Goal: Task Accomplishment & Management: Manage account settings

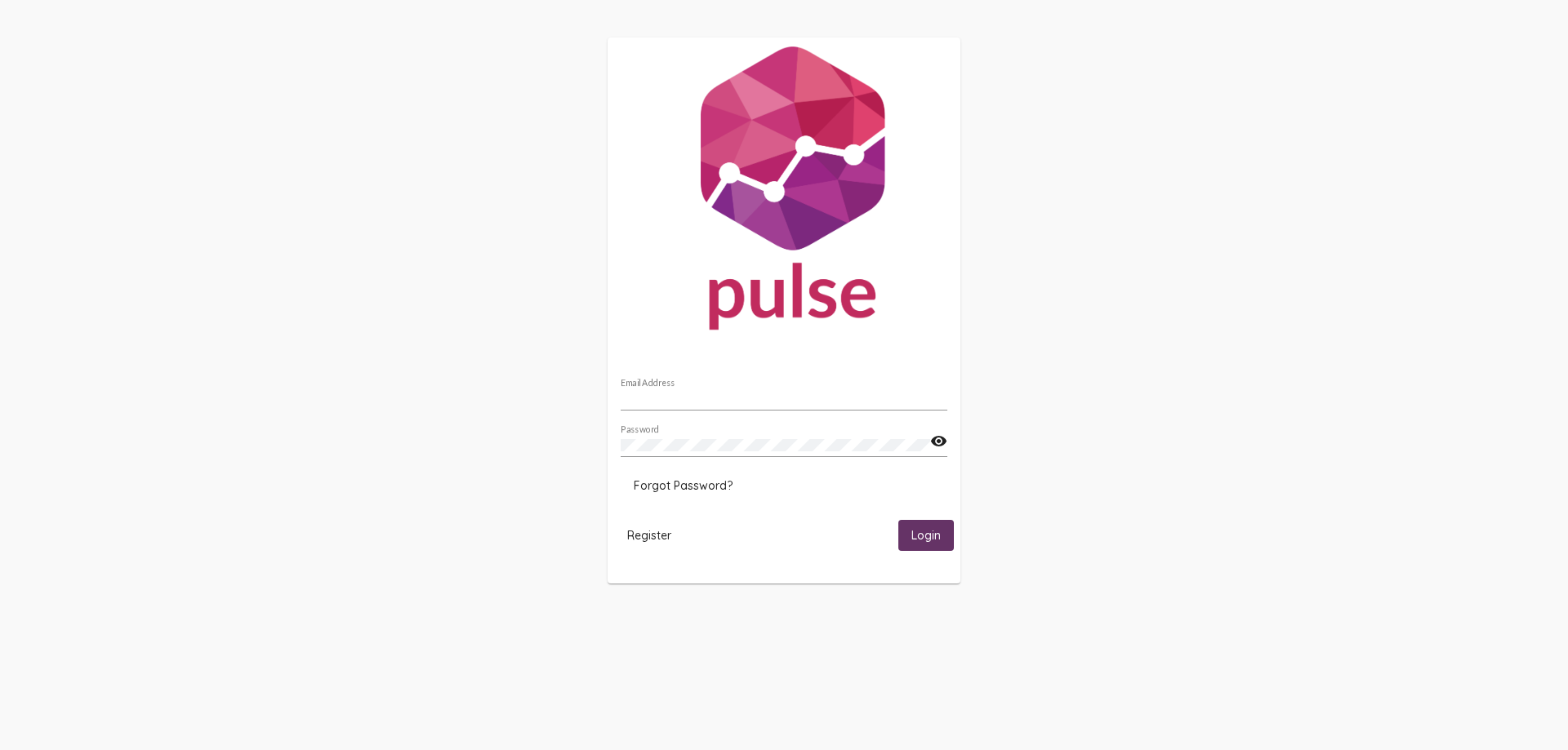
type input "[EMAIL_ADDRESS][DOMAIN_NAME]"
click at [922, 536] on span "Login" at bounding box center [925, 536] width 29 height 15
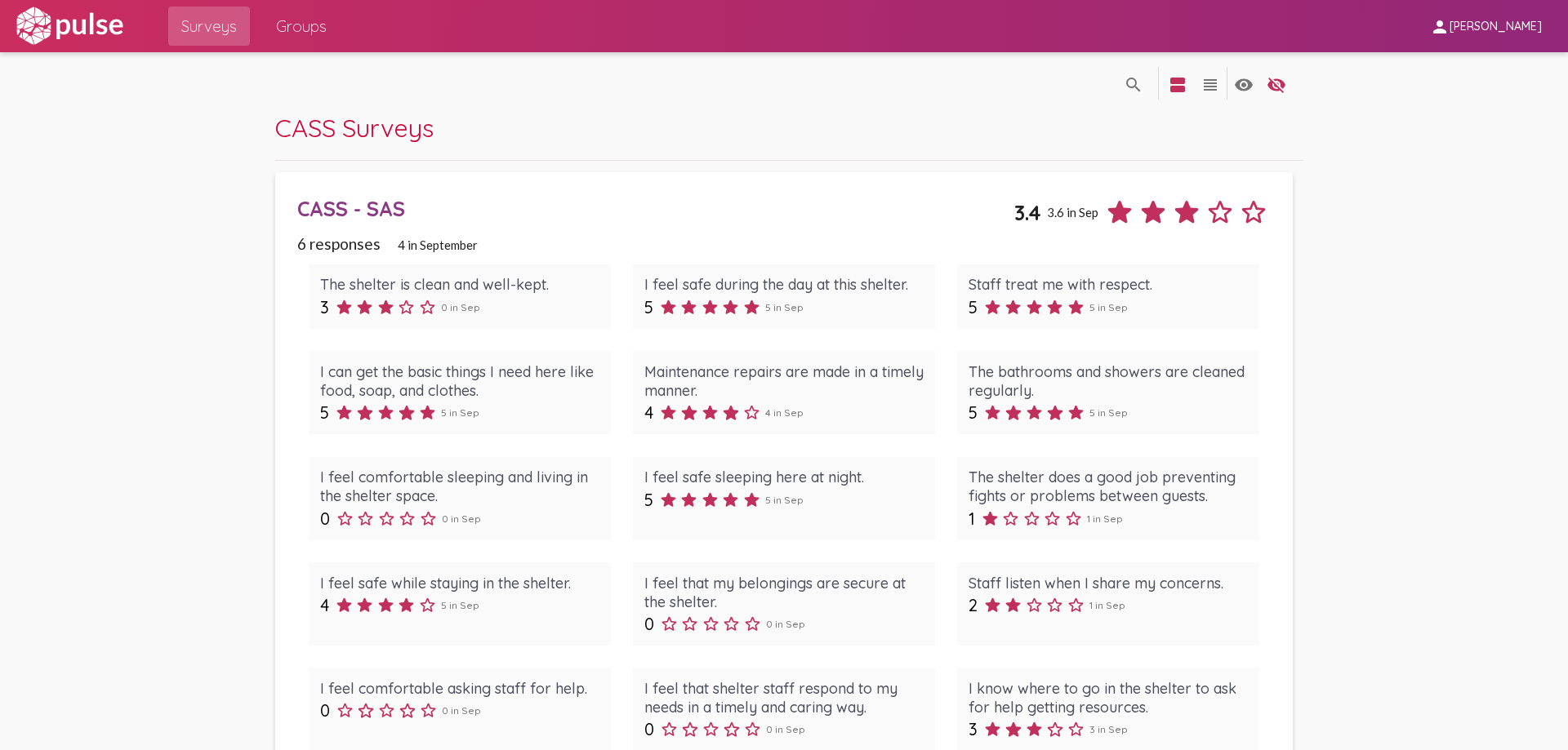
click at [393, 142] on span "CASS Surveys" at bounding box center [355, 128] width 159 height 32
click at [285, 17] on span "Groups" at bounding box center [301, 26] width 51 height 29
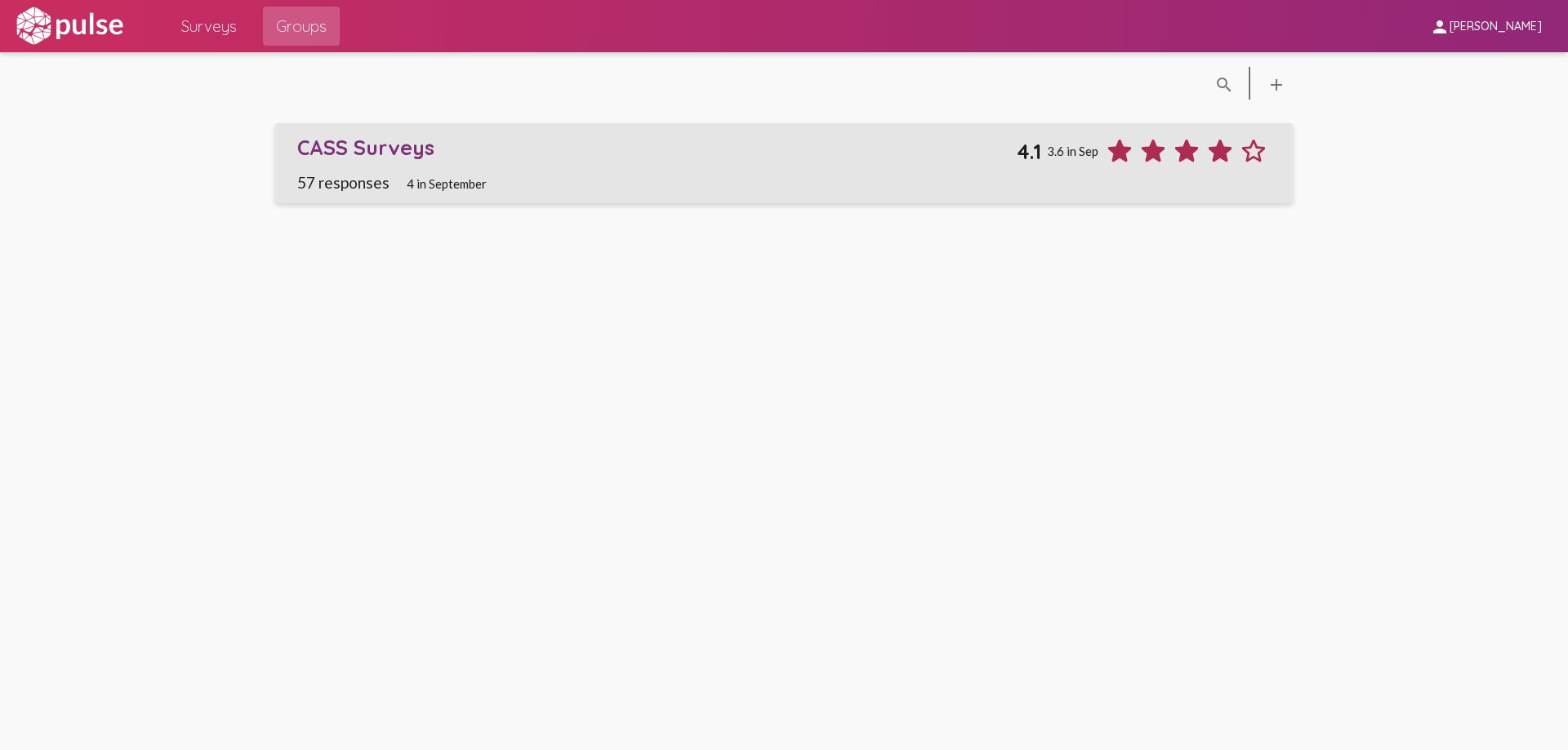
click at [385, 144] on div "CASS Surveys" at bounding box center [656, 147] width 718 height 25
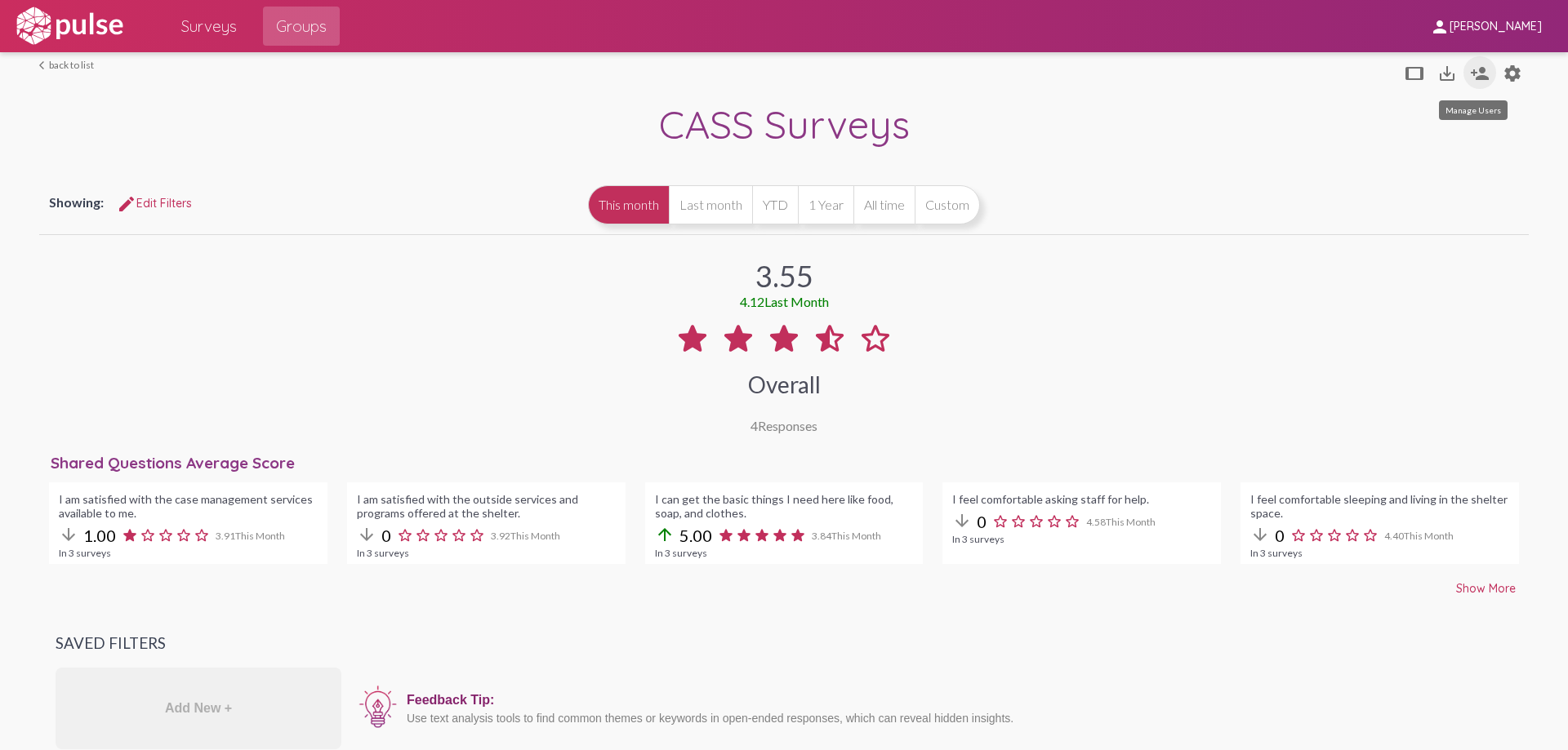
click at [1473, 78] on mat-icon "person_add" at bounding box center [1480, 73] width 19 height 19
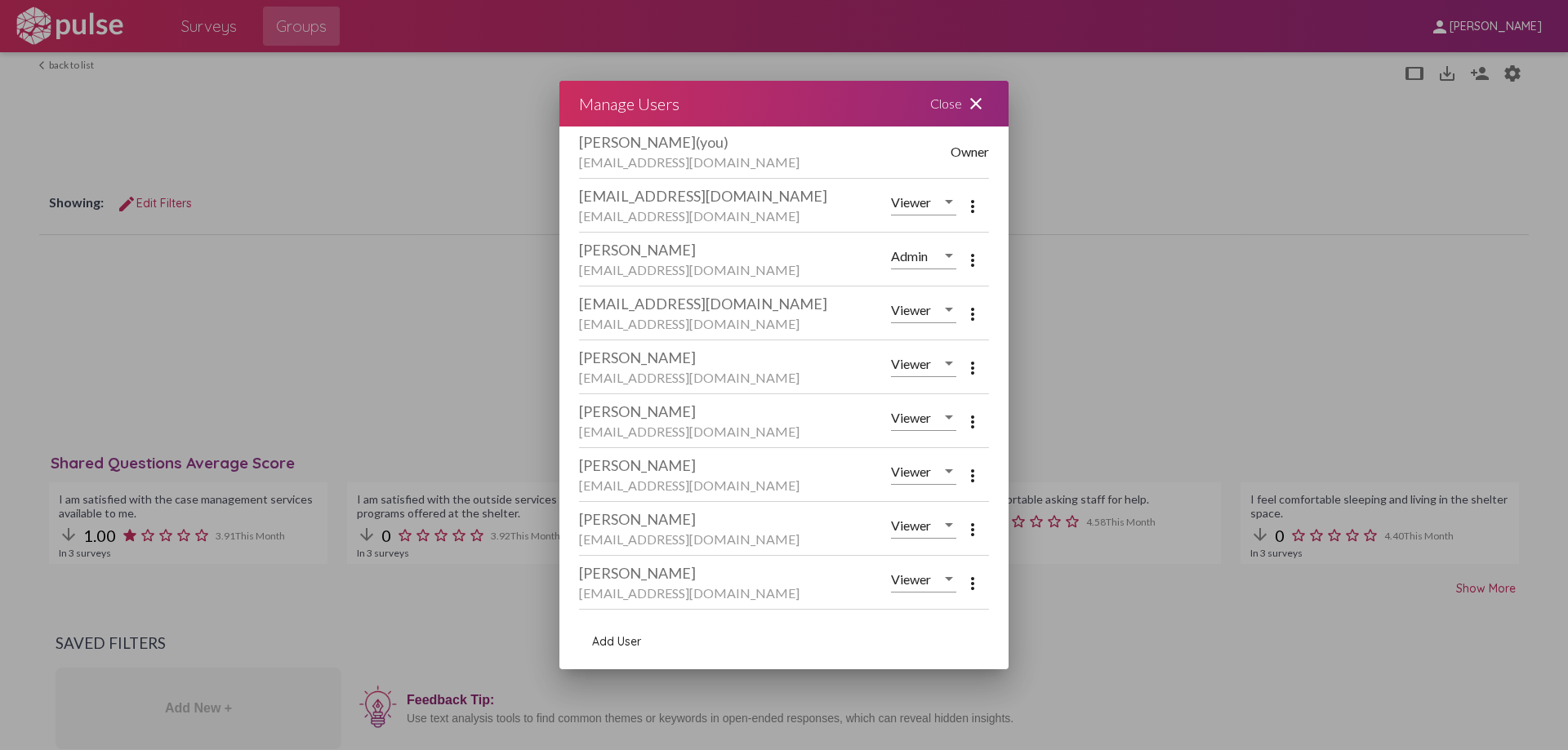
scroll to position [430, 0]
click at [618, 641] on span "Add User" at bounding box center [617, 642] width 49 height 15
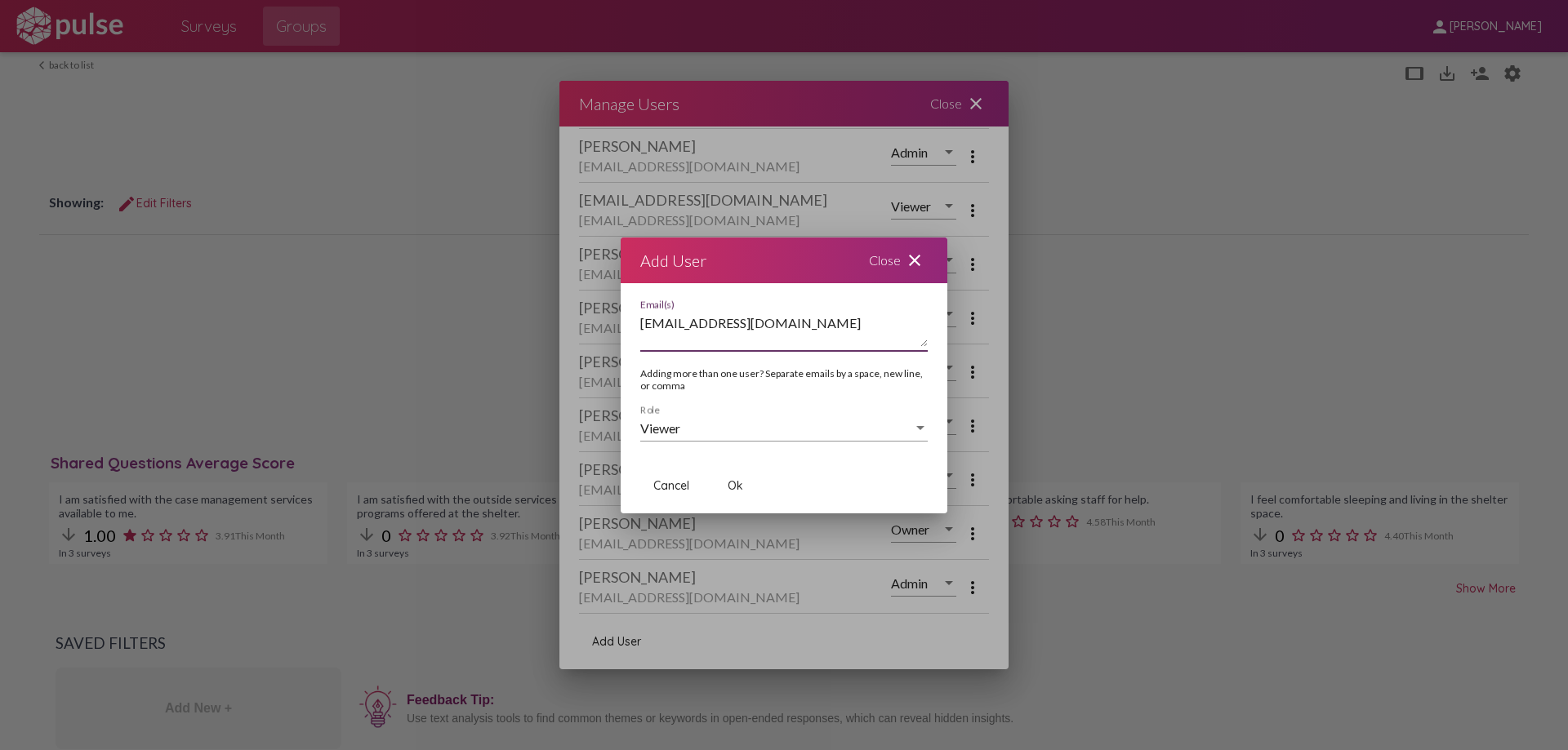
type textarea "[EMAIL_ADDRESS][DOMAIN_NAME]"
click at [694, 439] on div "Viewer Role" at bounding box center [784, 423] width 288 height 37
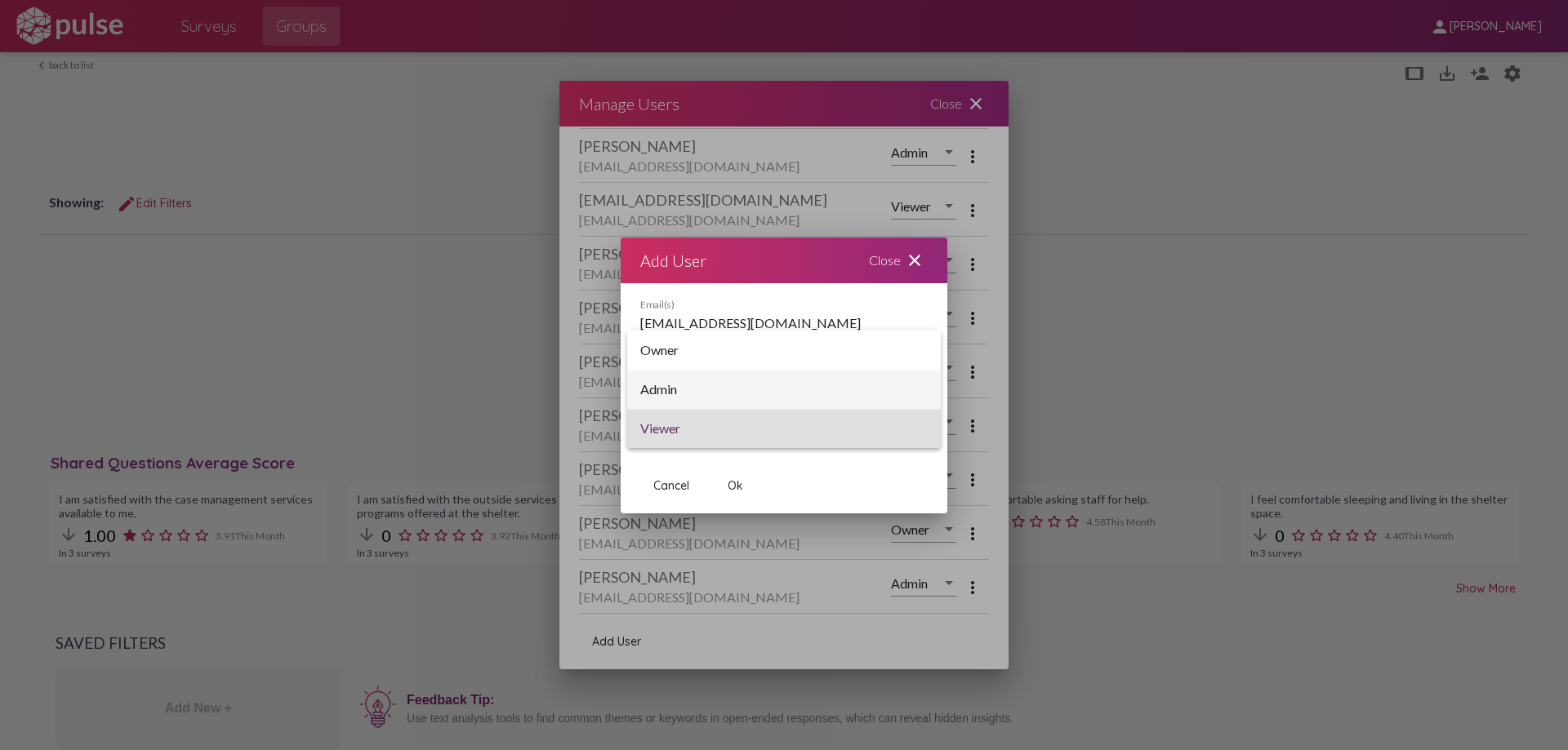
click at [701, 393] on span "Admin" at bounding box center [784, 389] width 288 height 39
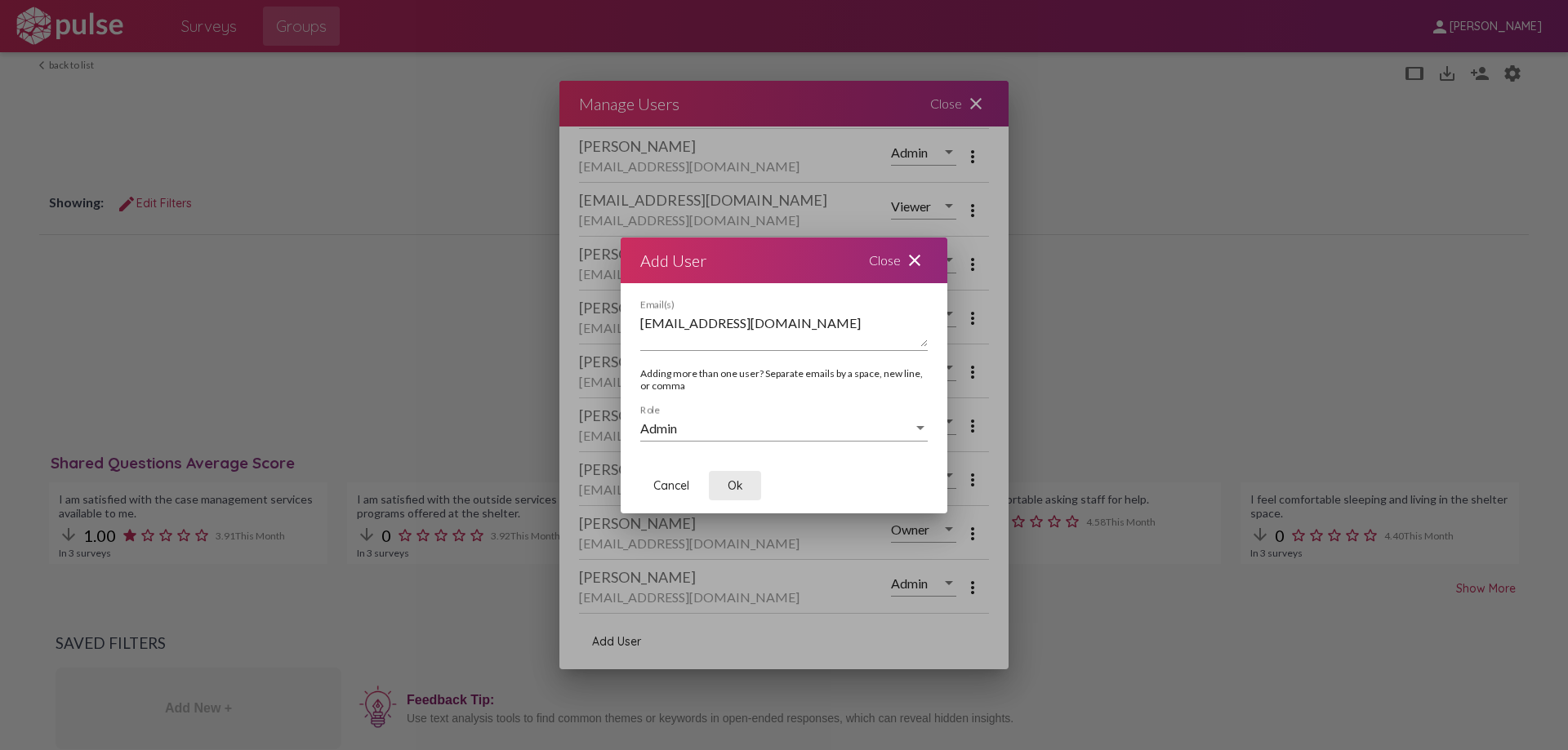
click at [744, 477] on button "Ok" at bounding box center [735, 486] width 53 height 29
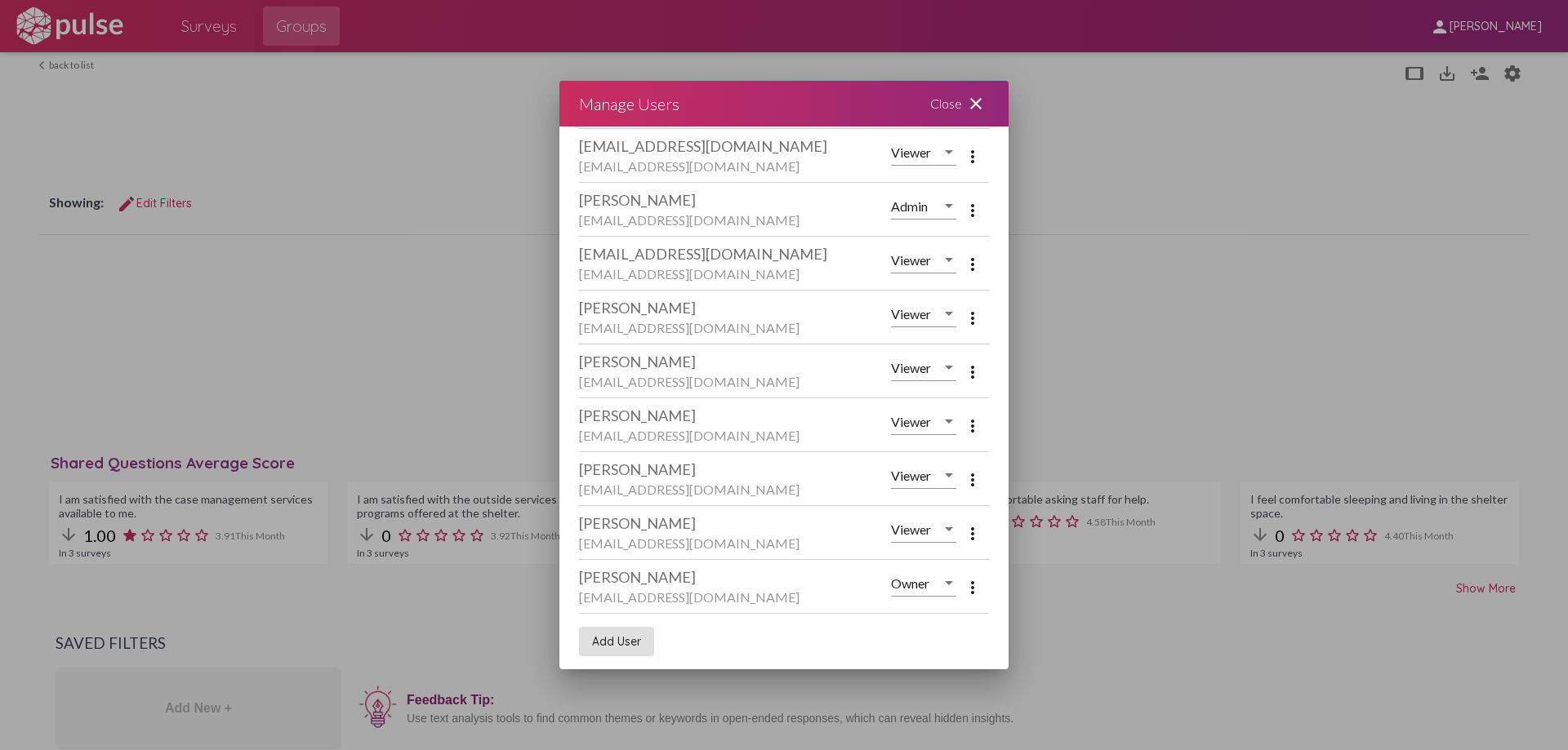
scroll to position [0, 0]
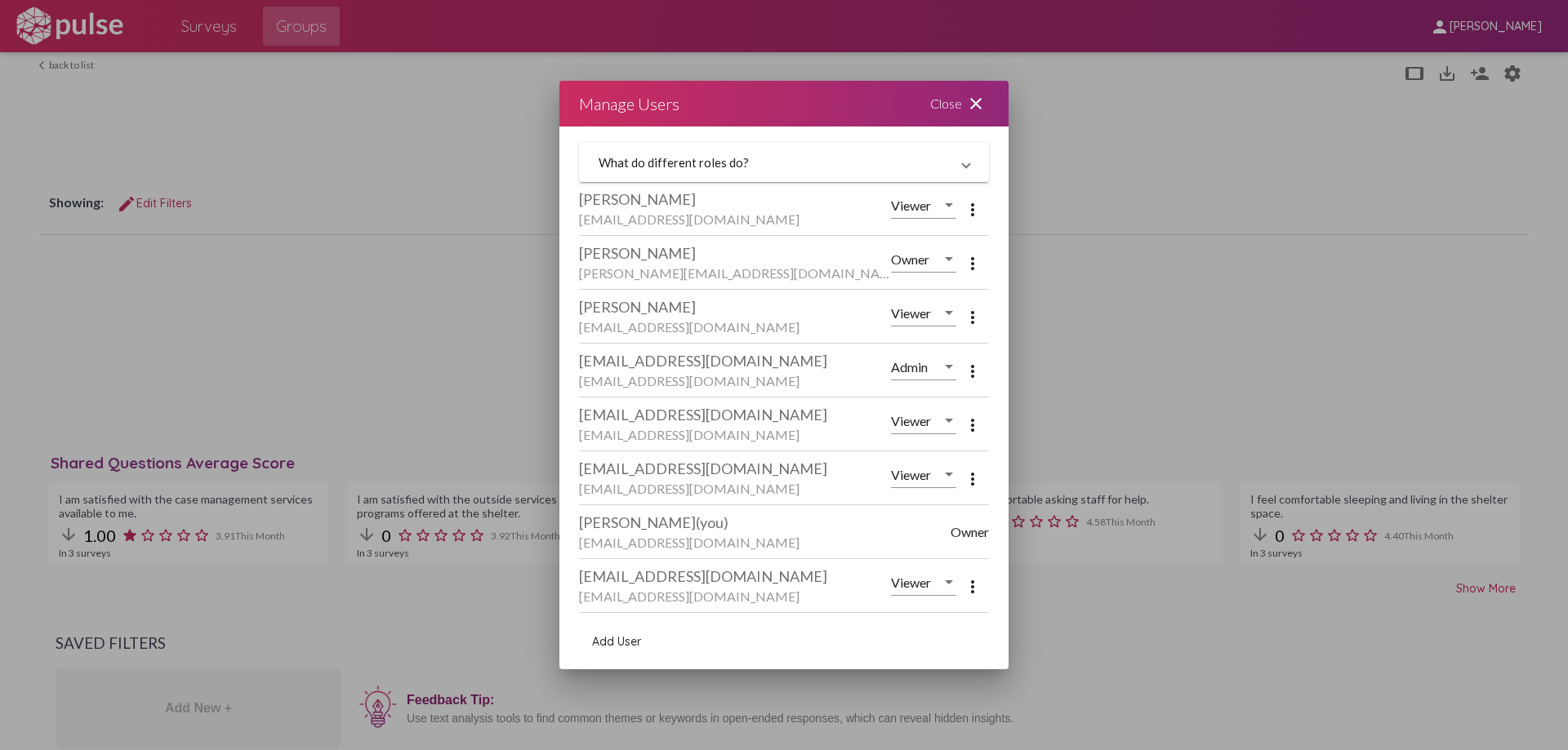
click at [789, 166] on mat-panel-title "What do different roles do?" at bounding box center [774, 163] width 351 height 15
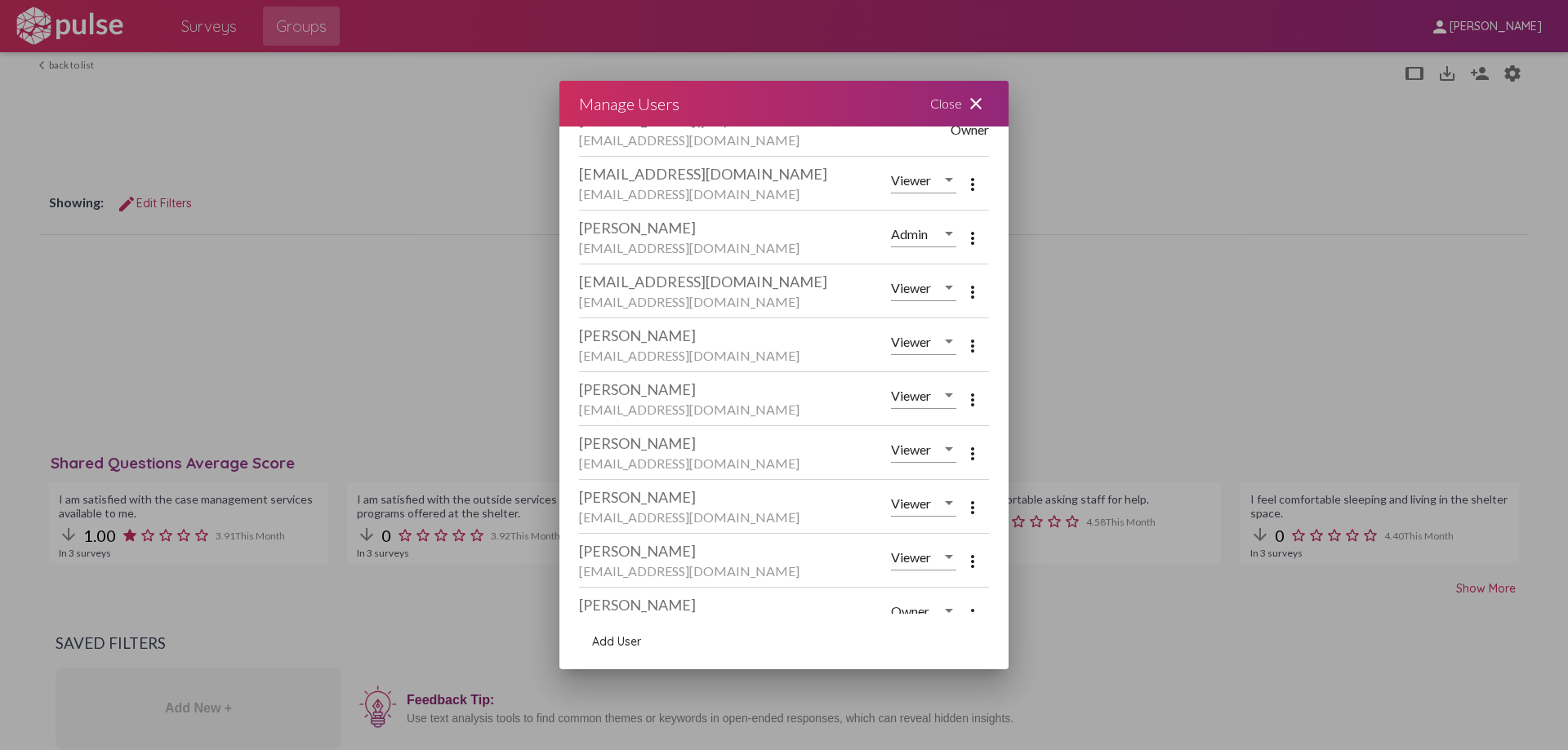
scroll to position [451, 0]
click at [963, 350] on mat-icon "more_vert" at bounding box center [972, 347] width 19 height 19
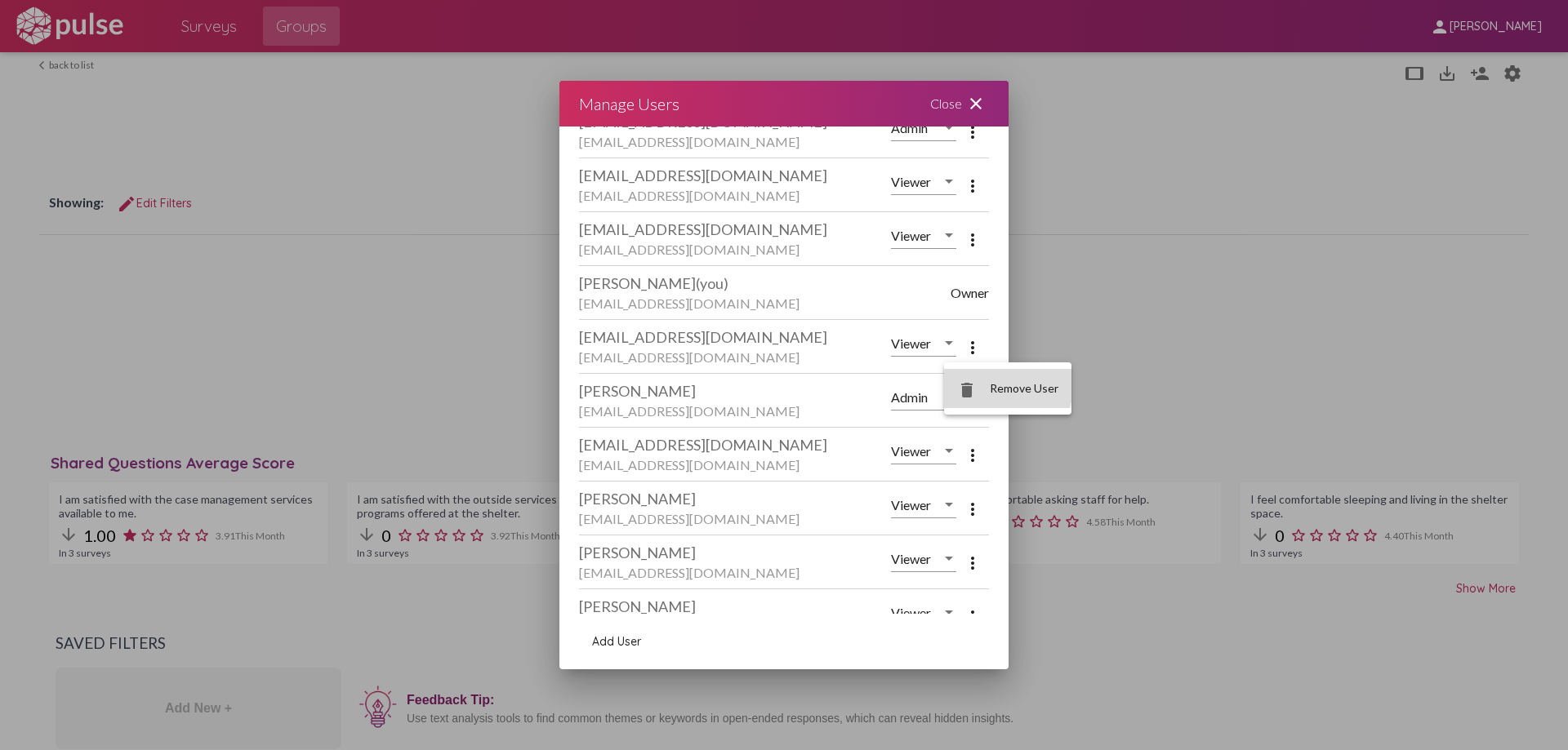
click at [968, 375] on button "delete Remove User" at bounding box center [1007, 388] width 128 height 39
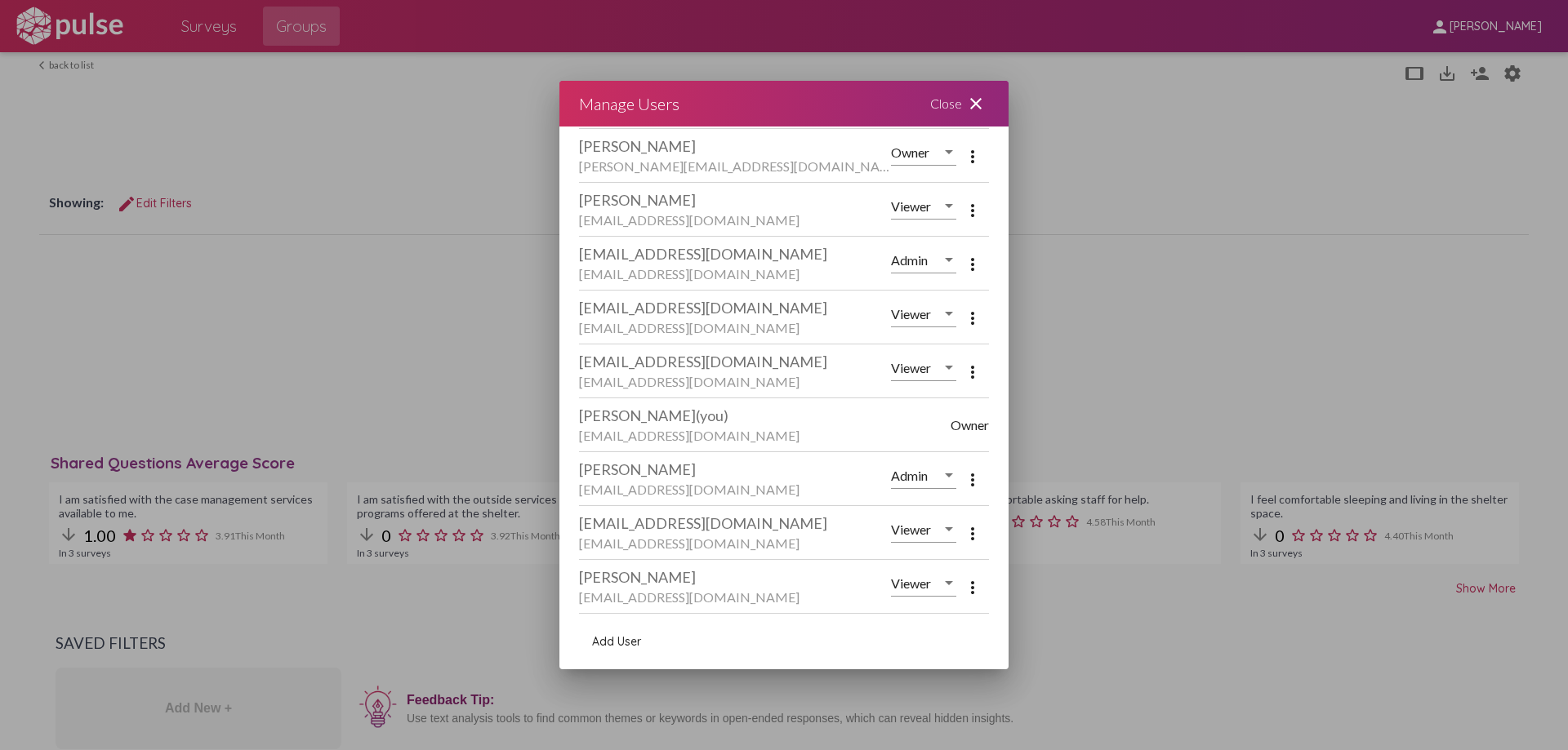
scroll to position [74, 0]
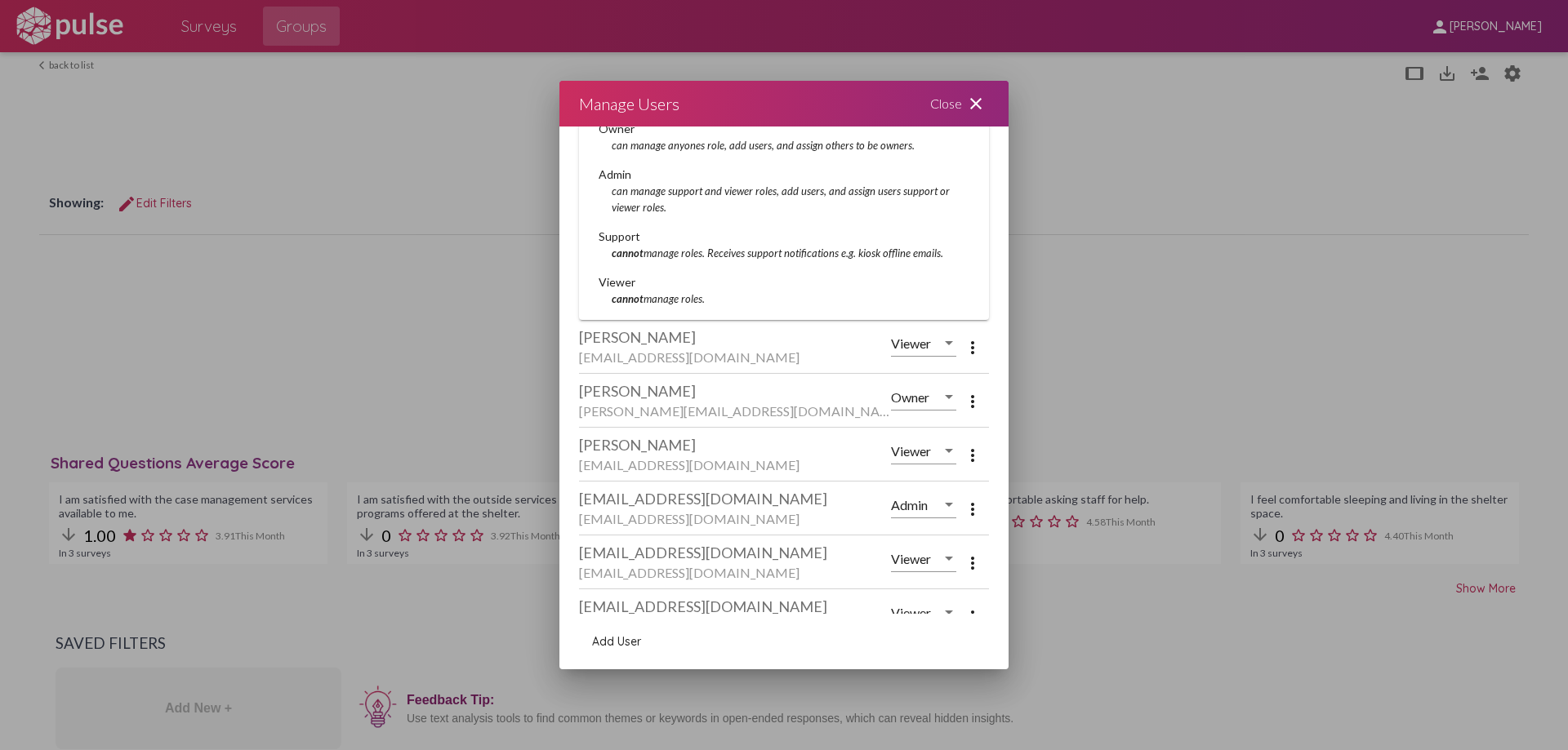
click at [891, 348] on span "Viewer" at bounding box center [911, 343] width 40 height 16
click at [734, 304] on div at bounding box center [784, 375] width 1568 height 750
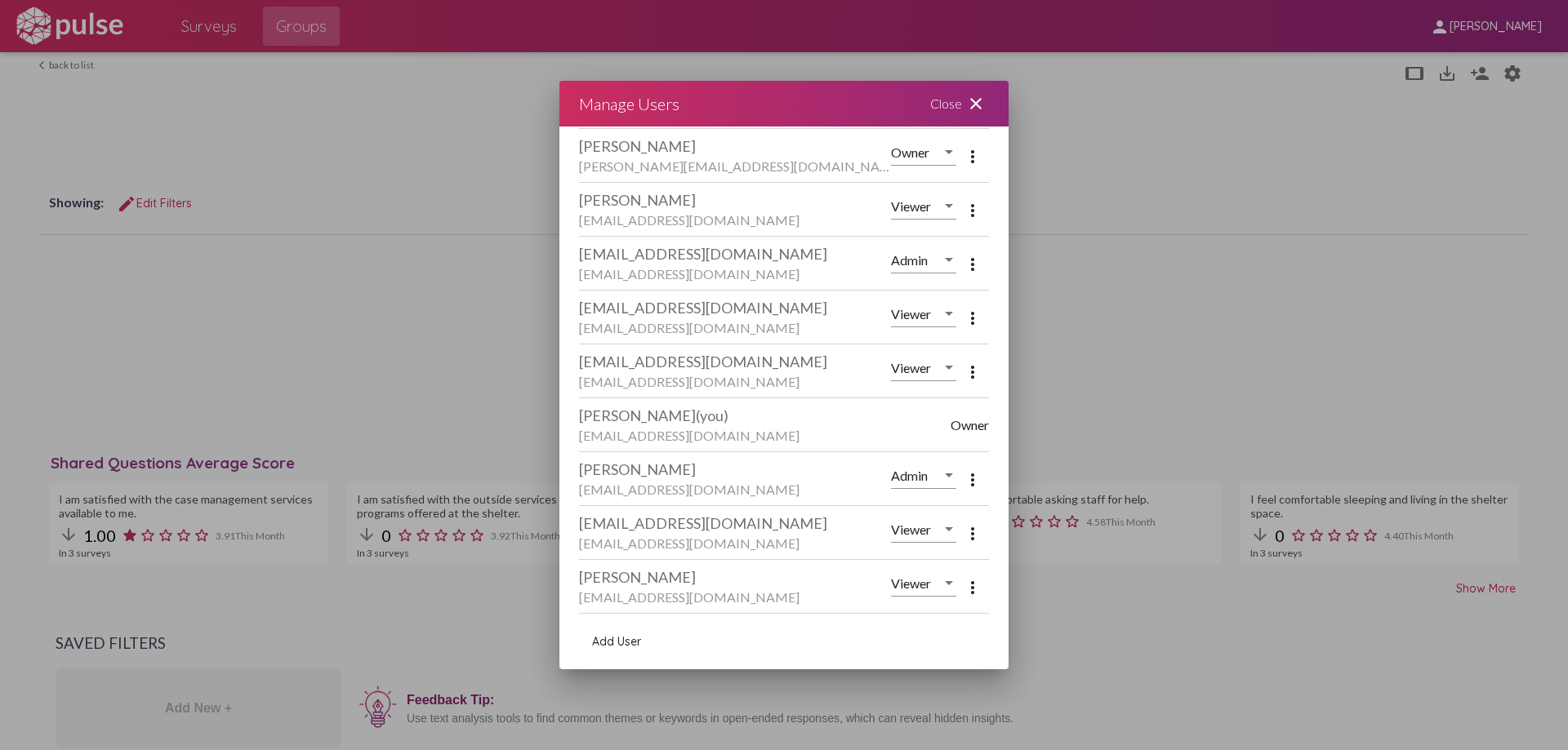
scroll to position [642, 0]
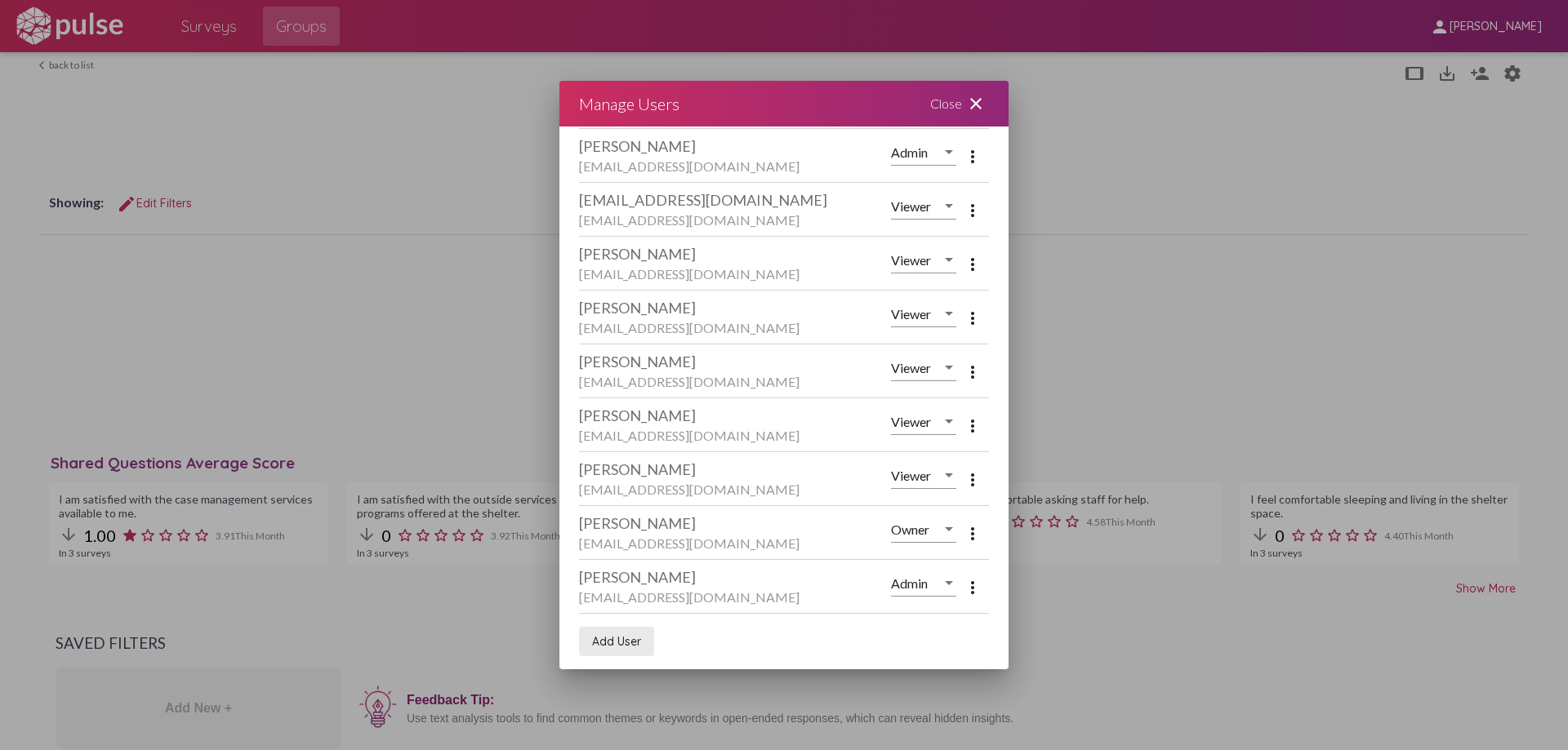
click at [619, 647] on span "Add User" at bounding box center [617, 642] width 49 height 15
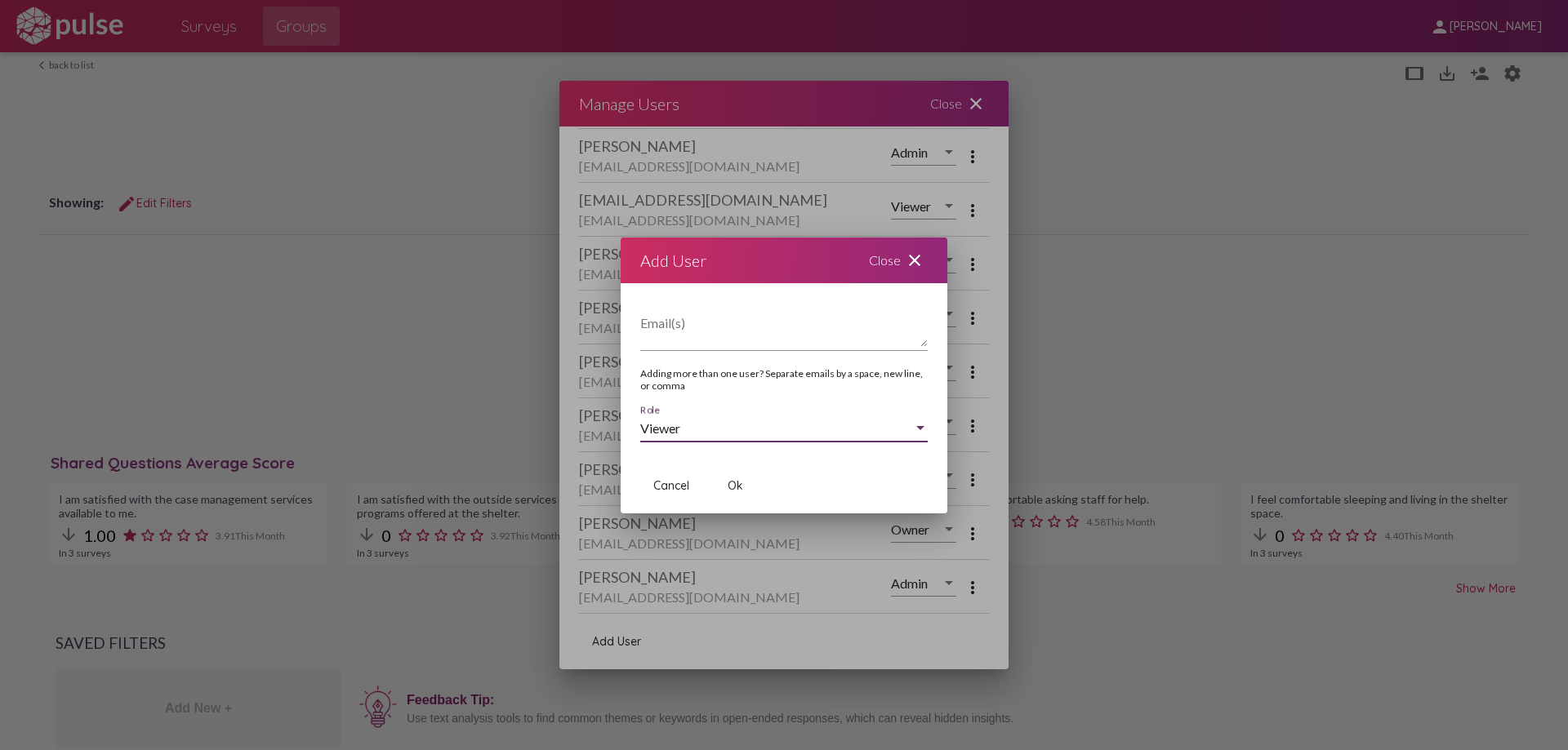
click at [772, 429] on div "Viewer" at bounding box center [776, 429] width 273 height 15
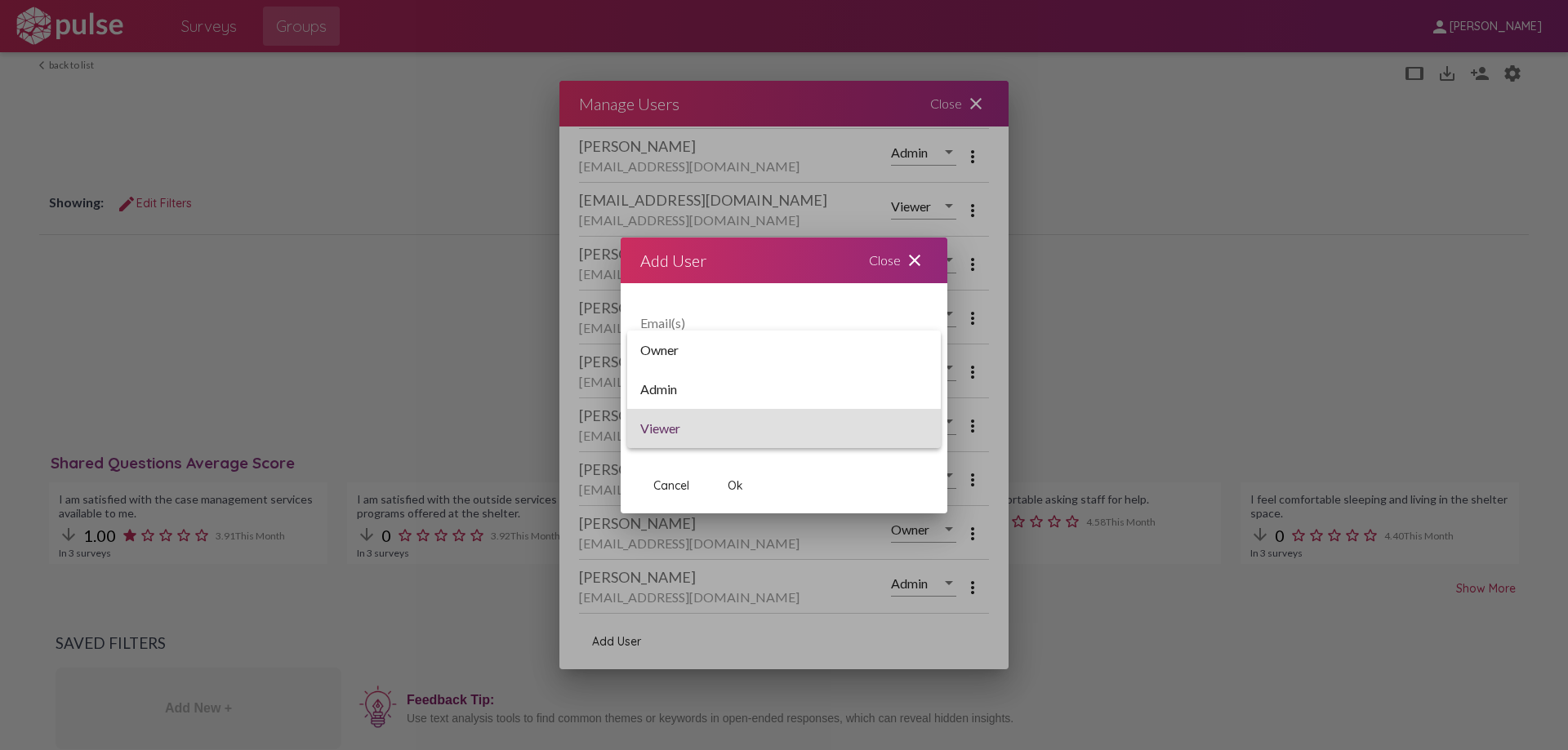
click at [660, 492] on div at bounding box center [784, 375] width 1568 height 750
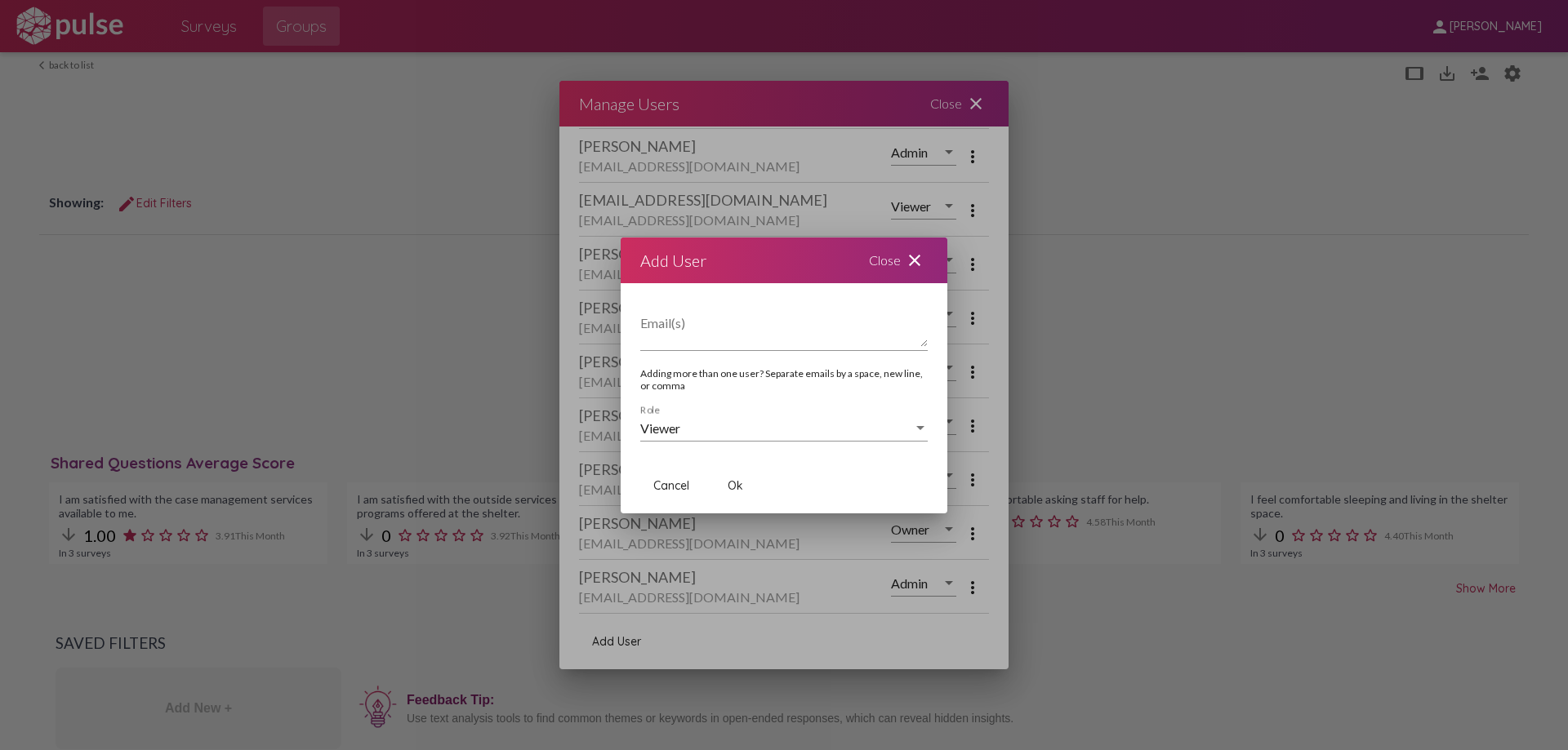
click at [678, 482] on span "Cancel" at bounding box center [671, 486] width 36 height 15
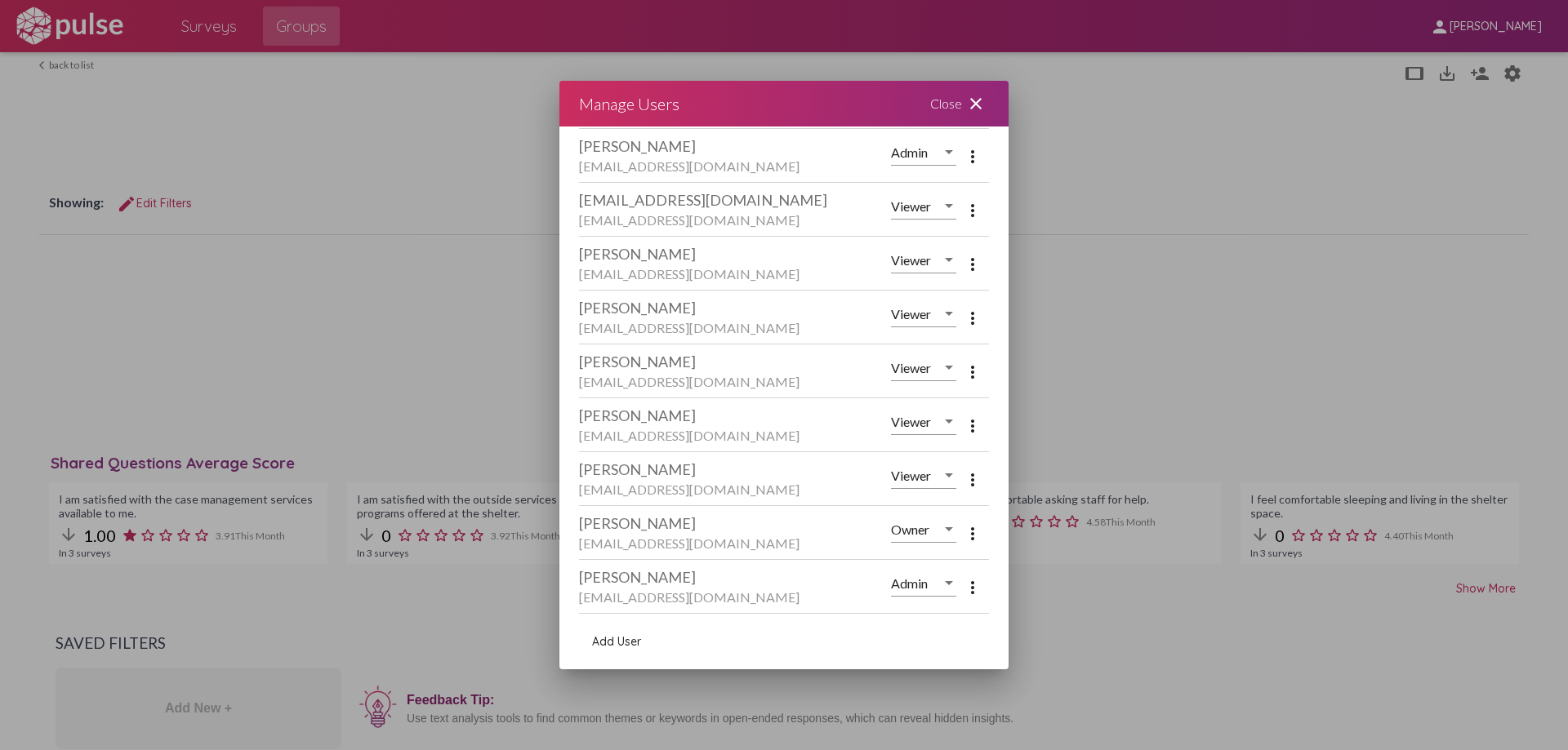
click at [976, 99] on mat-icon "close" at bounding box center [976, 103] width 19 height 19
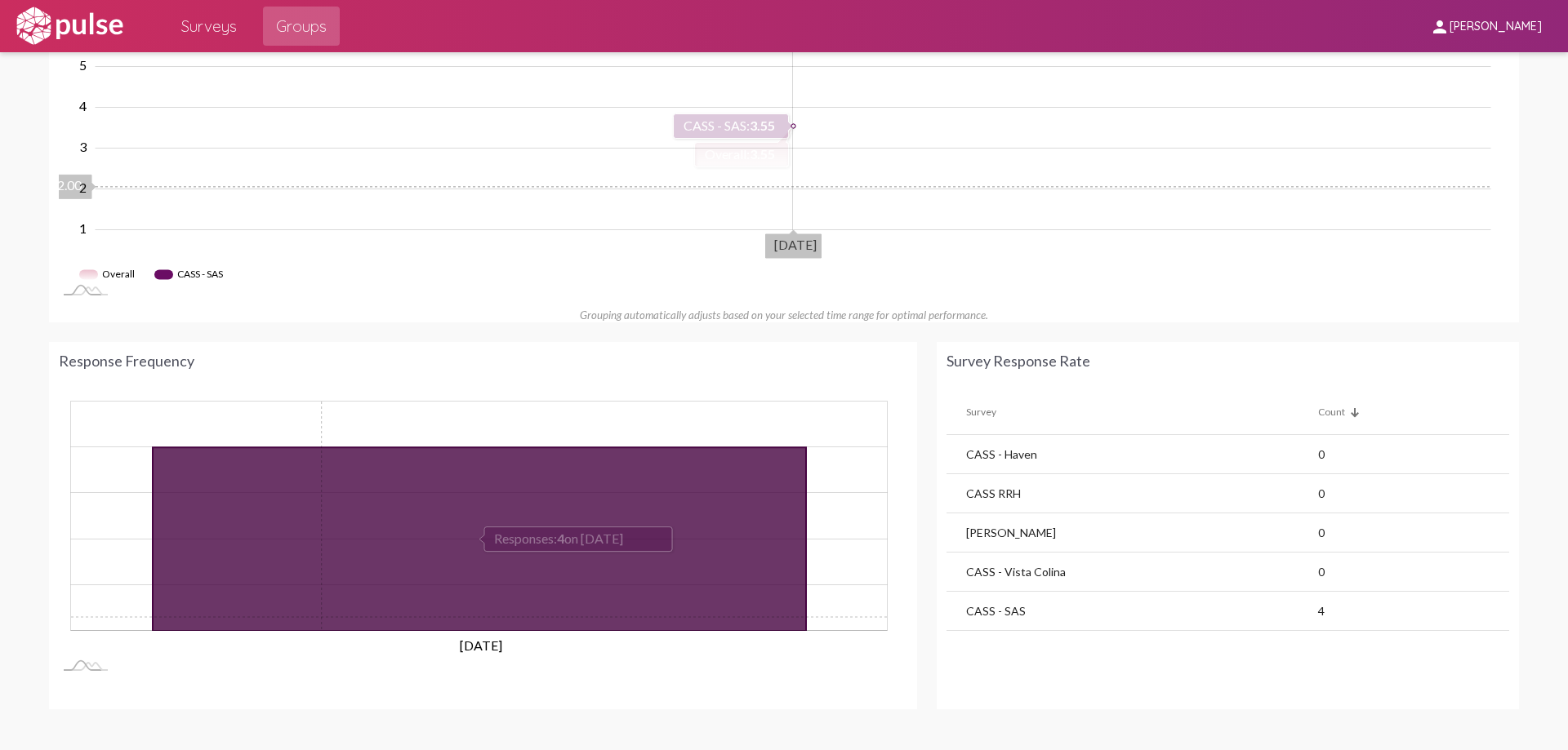
scroll to position [763, 0]
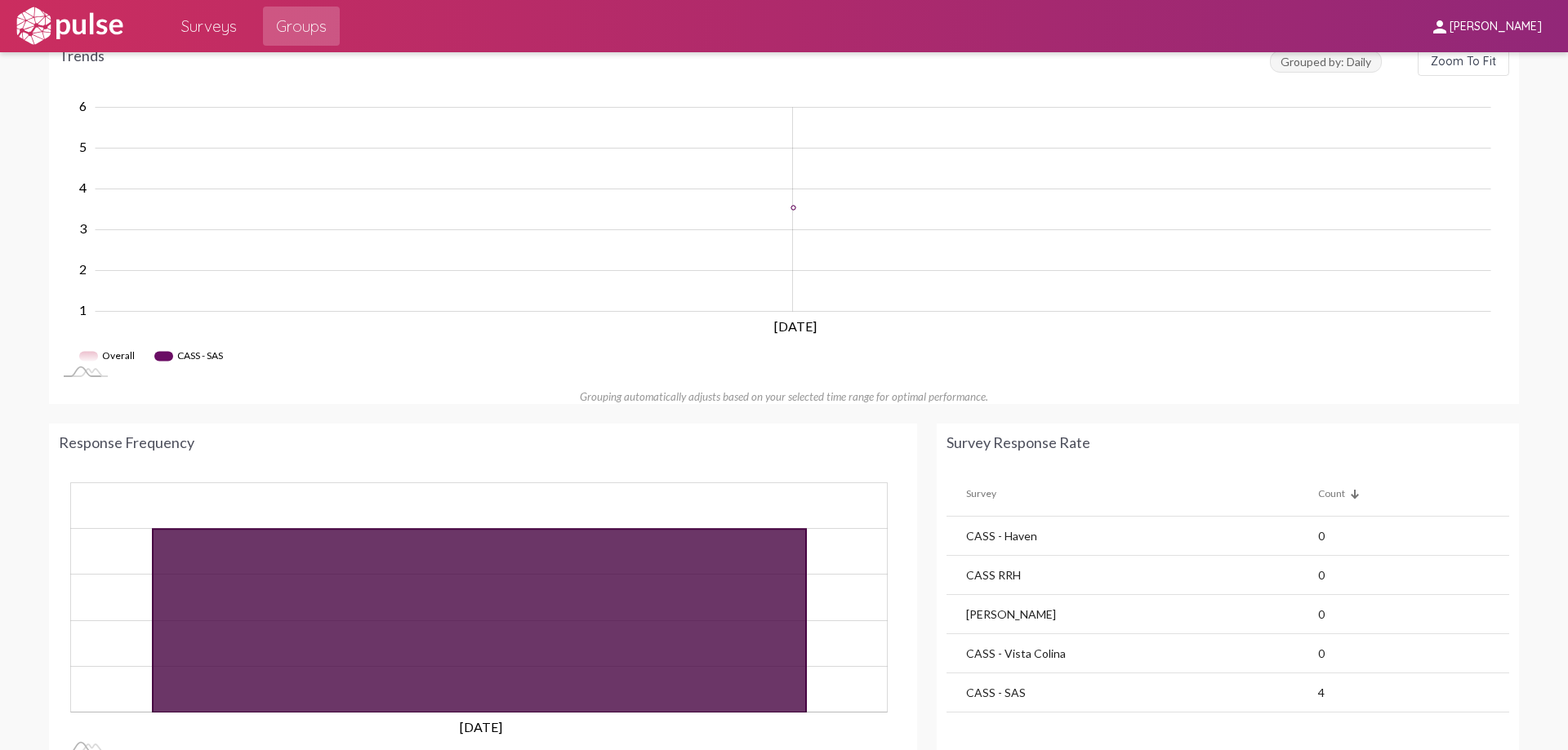
click at [223, 28] on span "Surveys" at bounding box center [209, 26] width 56 height 29
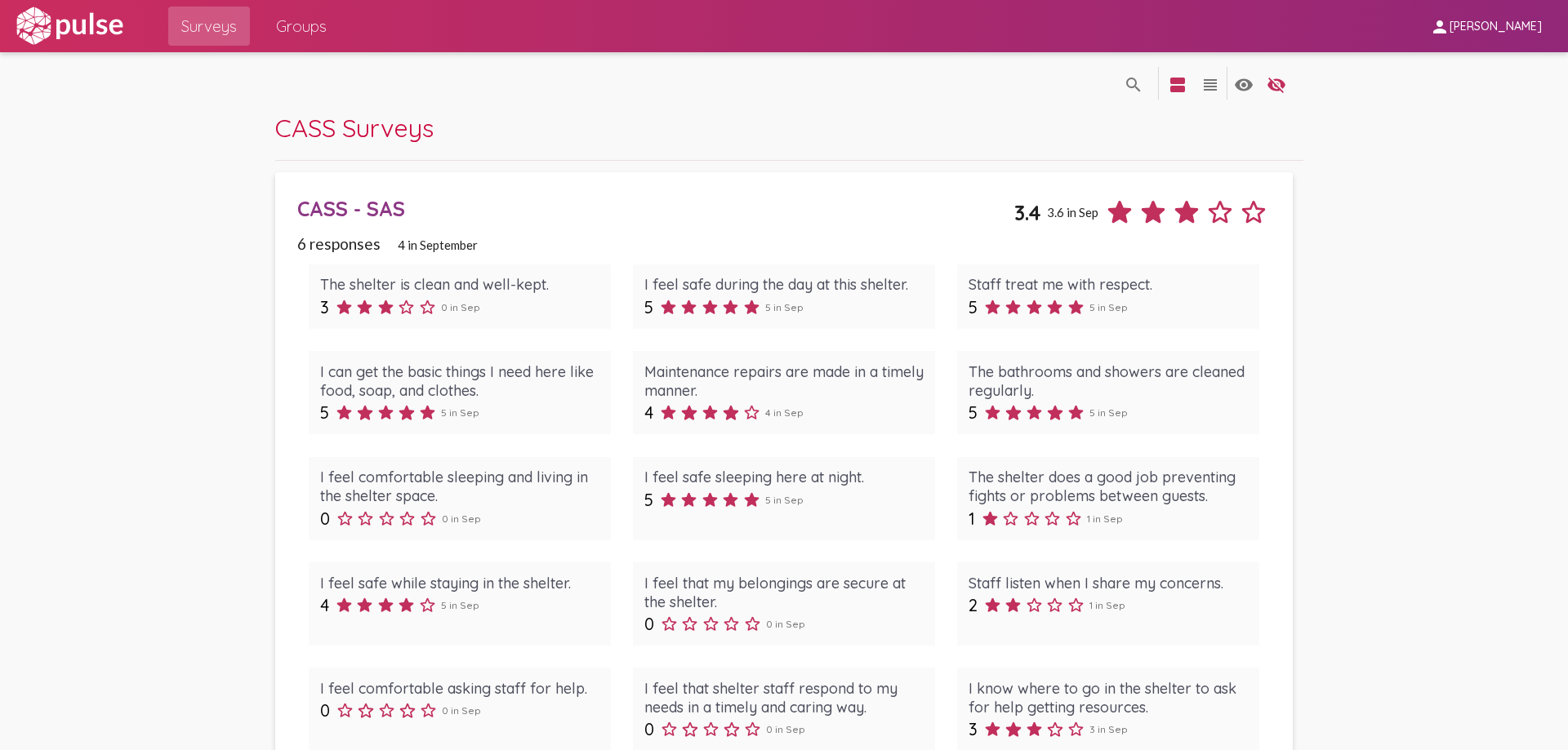
click at [376, 212] on div "CASS - SAS" at bounding box center [655, 209] width 716 height 25
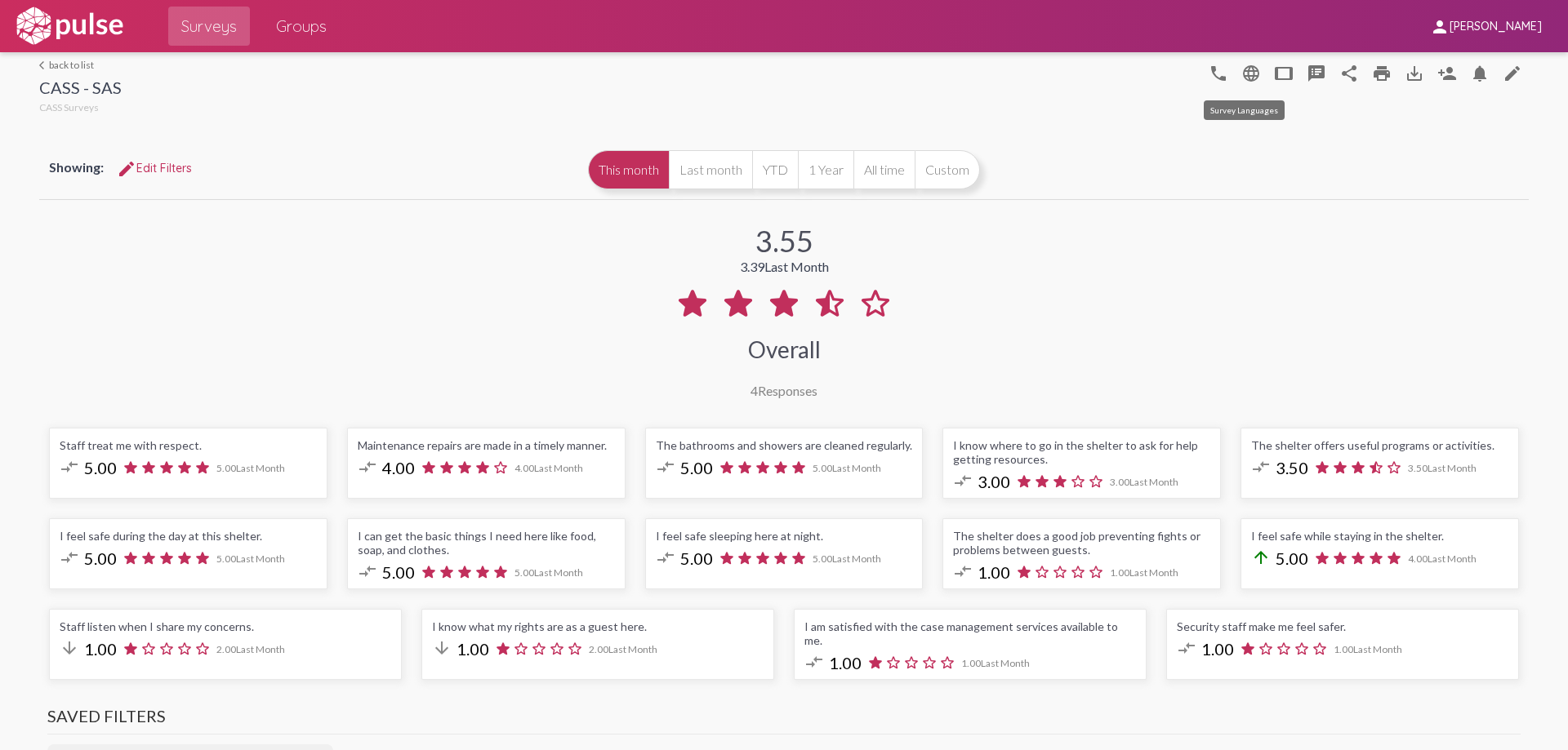
click at [1242, 81] on mat-icon "language" at bounding box center [1251, 73] width 19 height 19
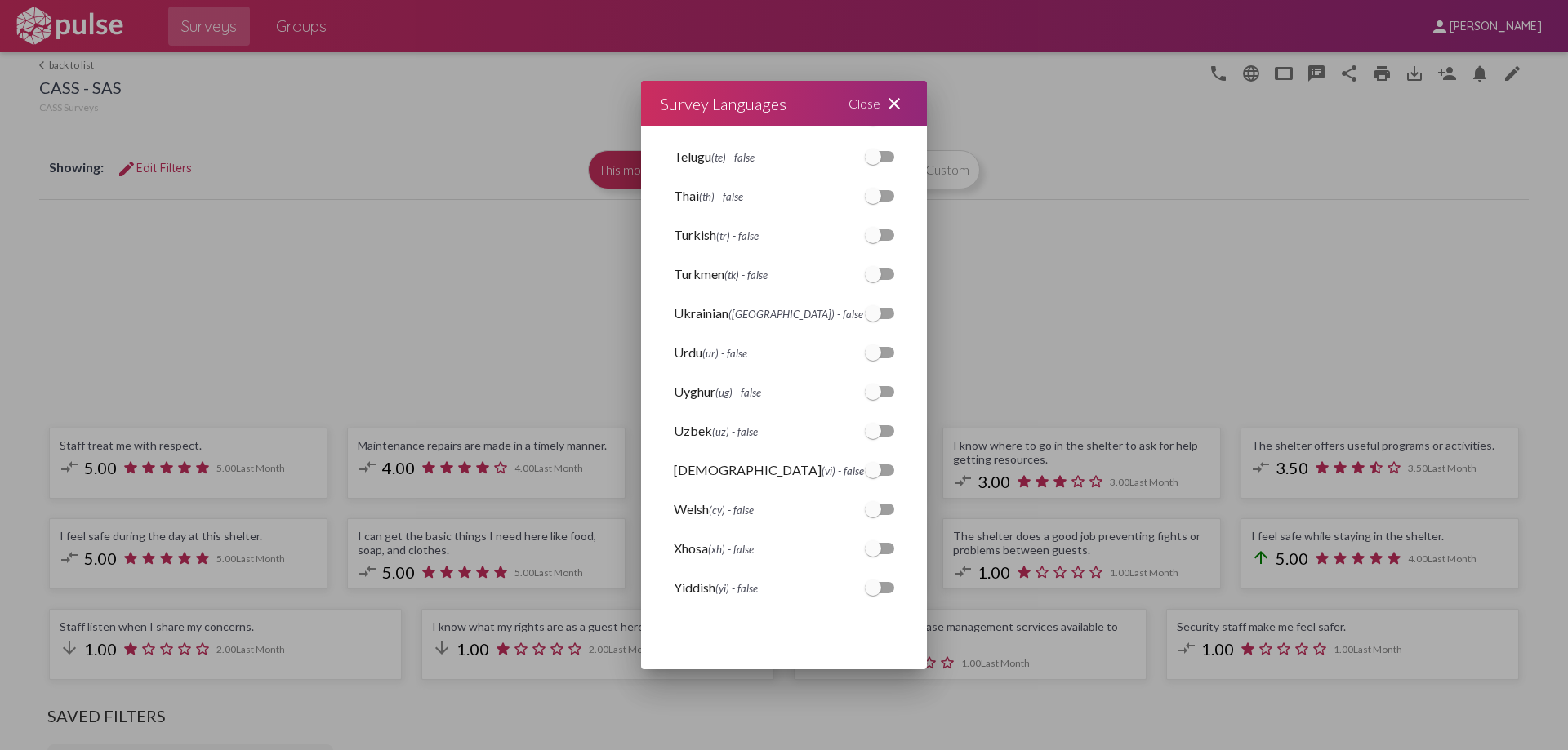
scroll to position [3991, 0]
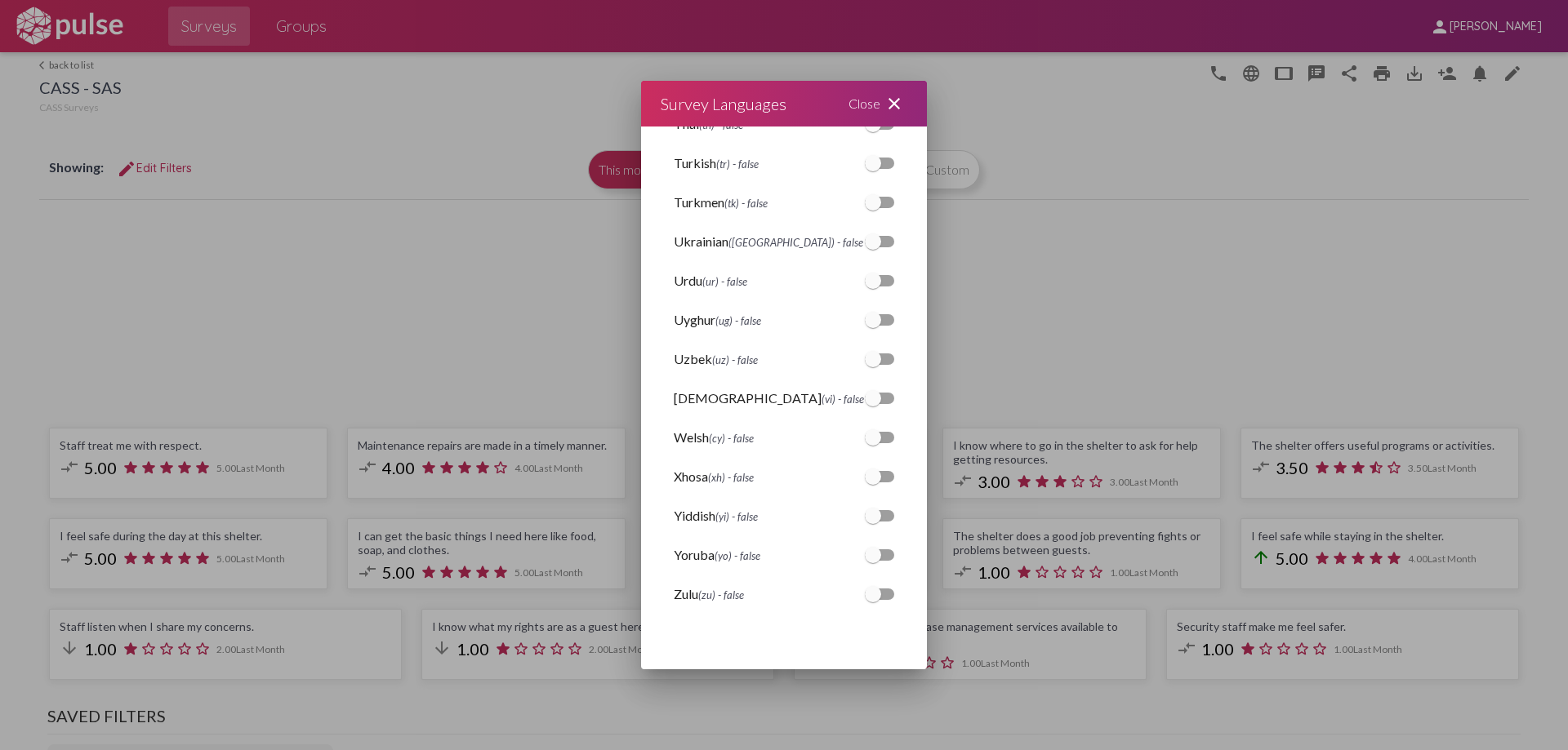
click at [897, 106] on mat-icon "close" at bounding box center [894, 103] width 19 height 19
